Goal: Task Accomplishment & Management: Use online tool/utility

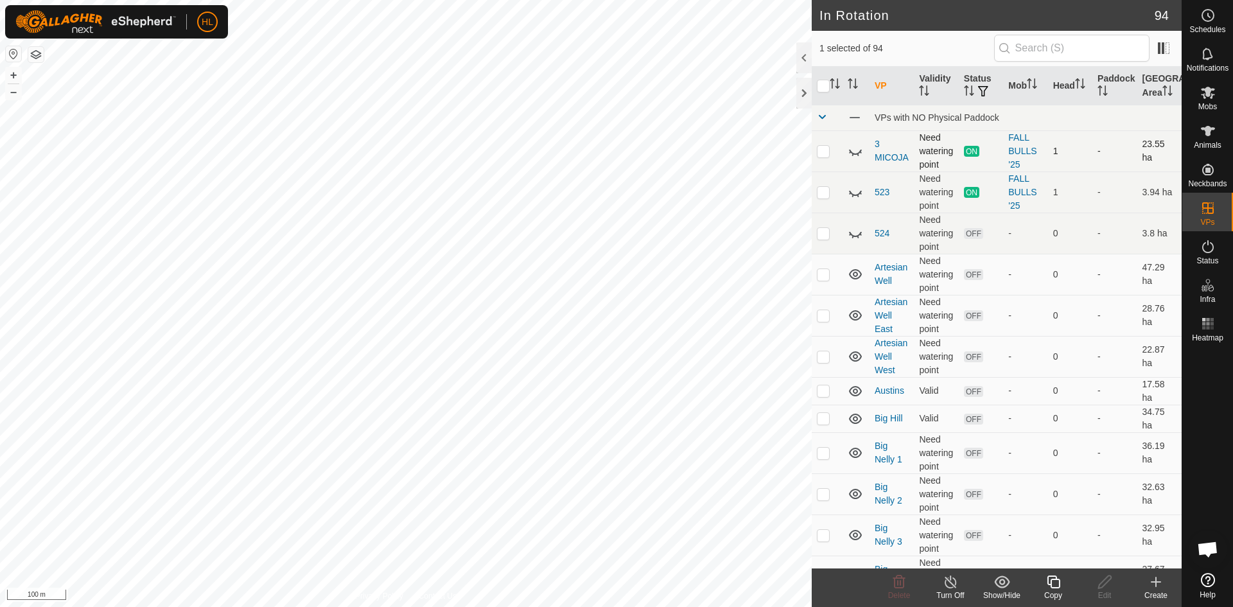
click at [853, 152] on icon at bounding box center [854, 150] width 15 height 15
click at [837, 87] on icon "Activate to sort" at bounding box center [835, 83] width 10 height 10
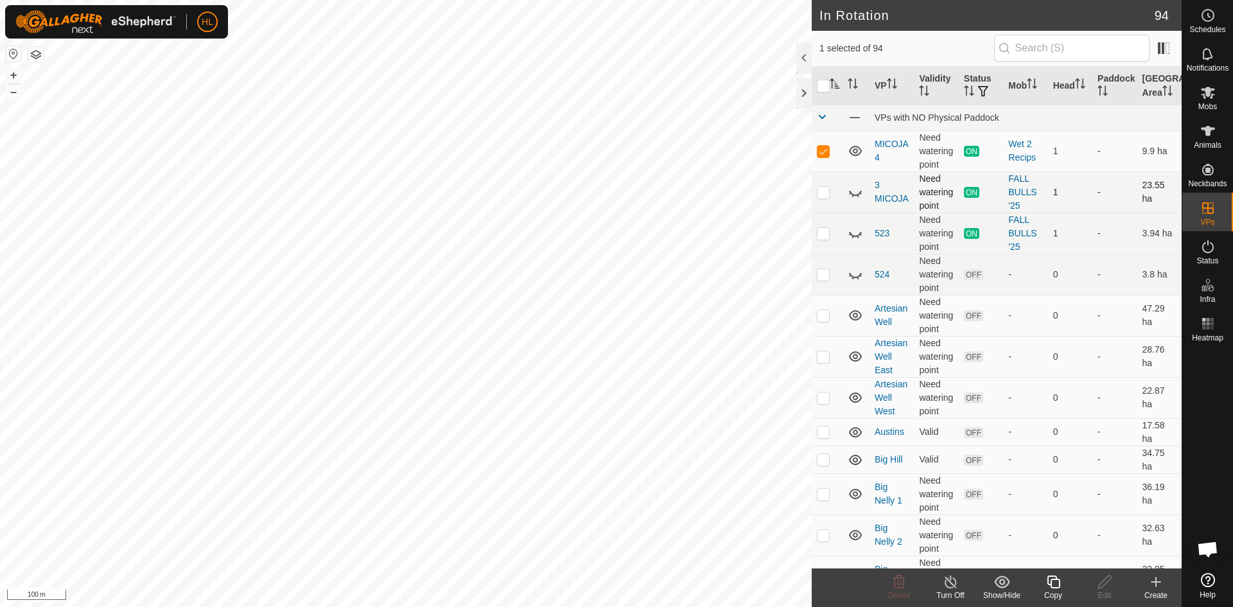
click at [952, 585] on line at bounding box center [950, 582] width 10 height 10
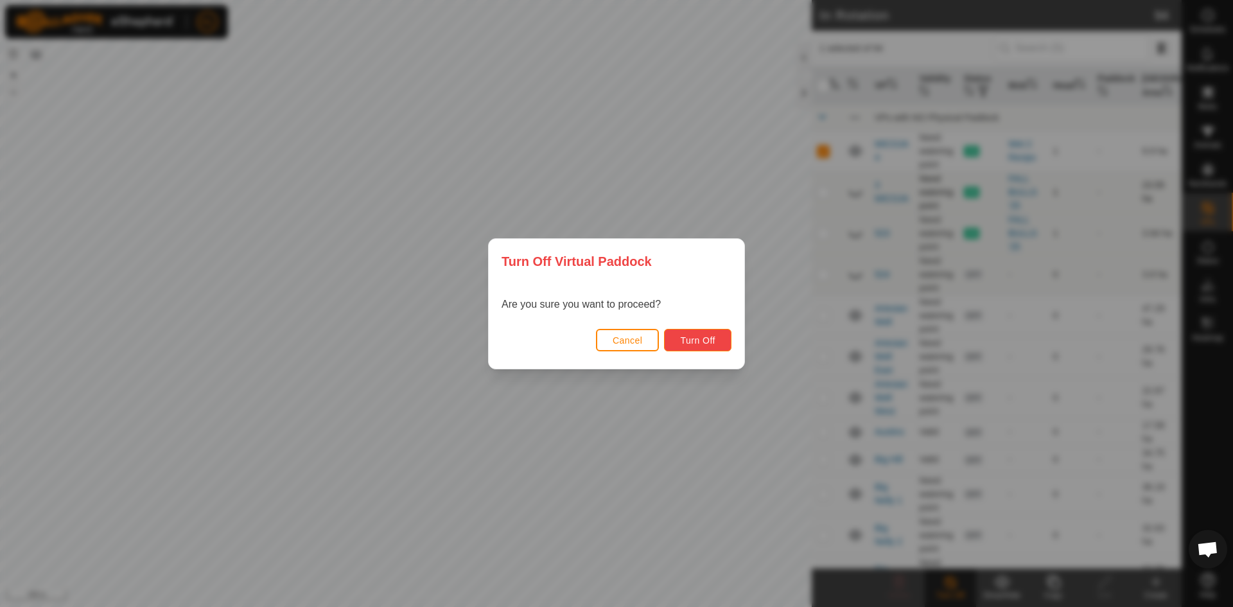
click at [698, 338] on span "Turn Off" at bounding box center [697, 340] width 35 height 10
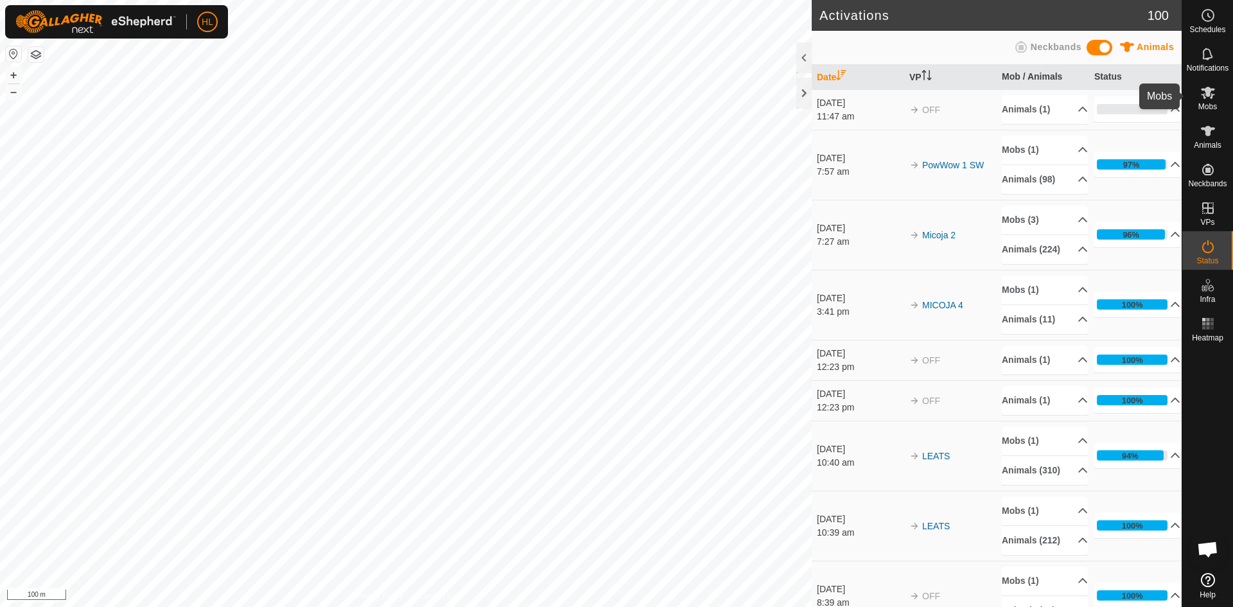
click at [1218, 103] on div "Mobs" at bounding box center [1207, 96] width 51 height 39
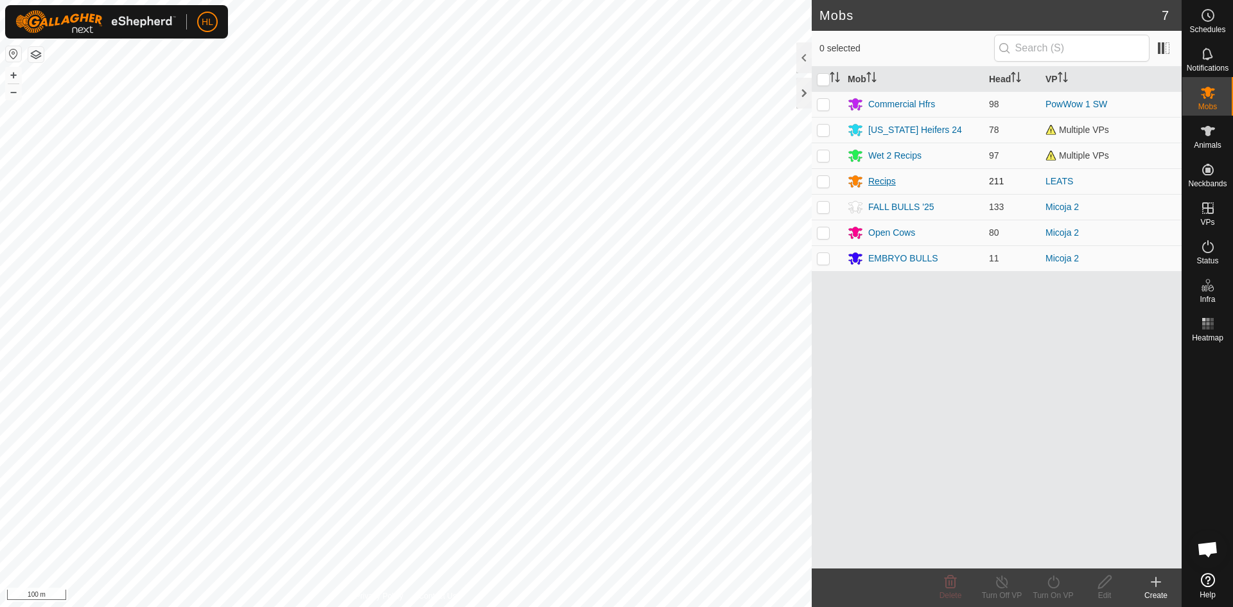
click at [885, 180] on div "Recips" at bounding box center [882, 181] width 28 height 13
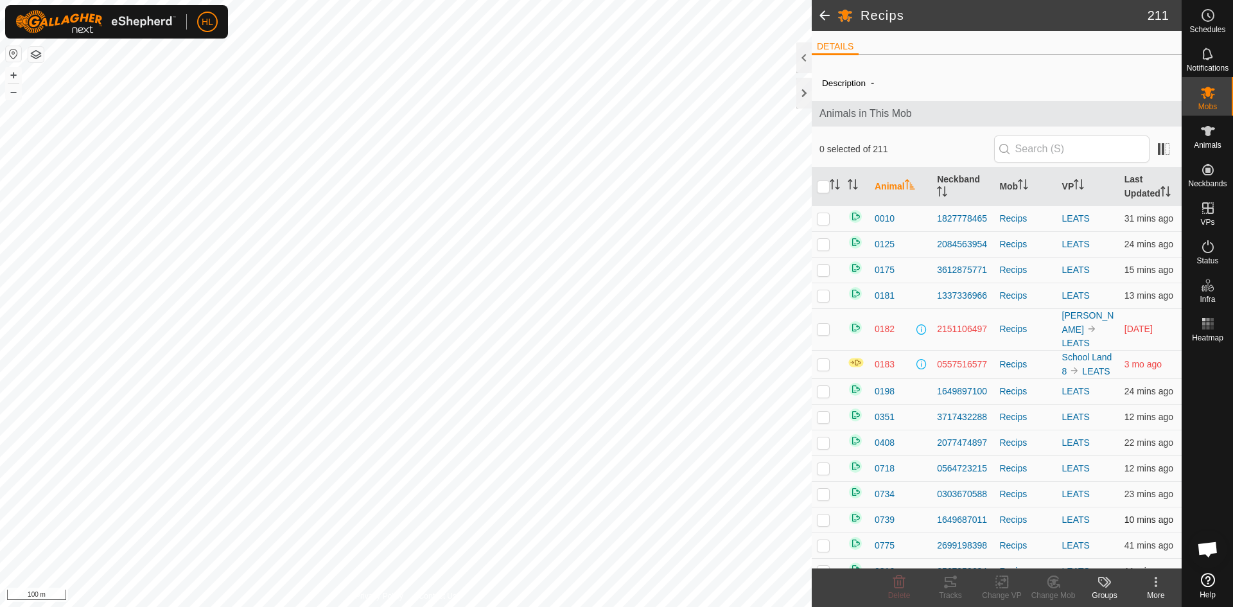
click at [826, 514] on p-checkbox at bounding box center [823, 519] width 13 height 10
checkbox input "true"
click at [1053, 587] on icon at bounding box center [1053, 581] width 16 height 15
